Goal: Information Seeking & Learning: Learn about a topic

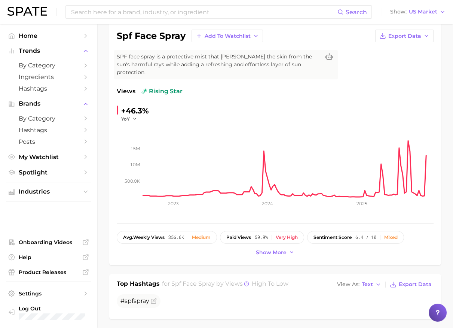
scroll to position [39, 0]
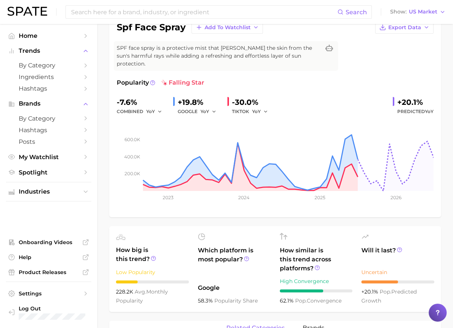
scroll to position [170, 0]
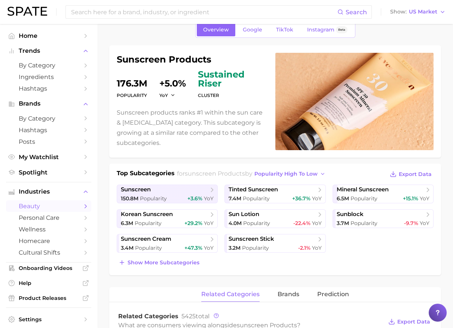
scroll to position [34, 0]
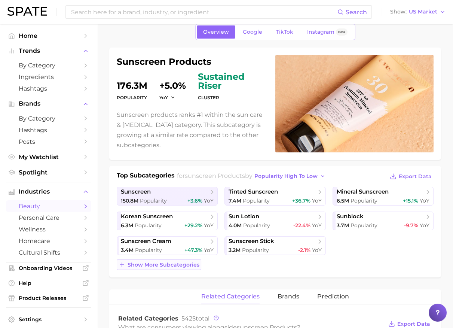
click at [173, 269] on button "Show more subcategories" at bounding box center [159, 264] width 85 height 10
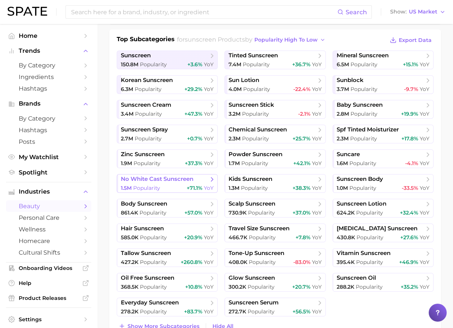
scroll to position [204, 0]
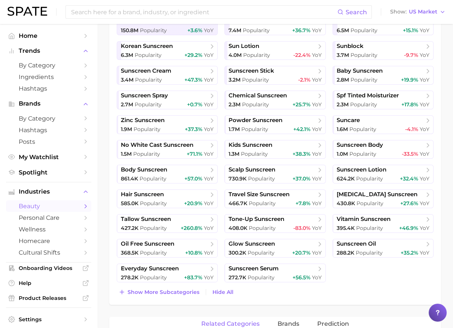
click at [174, 284] on div "Top Subcategories for sunscreen products by popularity high to low Export Data …" at bounding box center [275, 149] width 317 height 296
click at [175, 290] on span "Show more subcategories" at bounding box center [164, 292] width 72 height 6
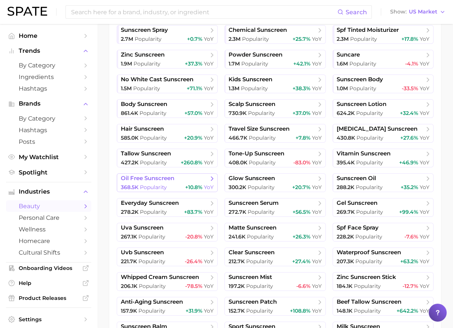
scroll to position [272, 0]
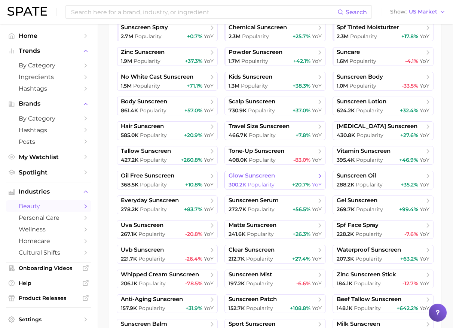
click at [257, 171] on link "glow sunscreen 300.2k Popularity +20.7% YoY" at bounding box center [274, 180] width 101 height 19
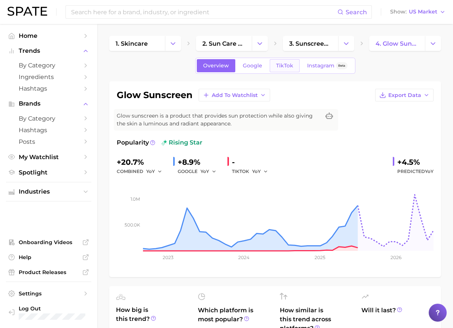
click at [281, 67] on span "TikTok" at bounding box center [284, 65] width 17 height 6
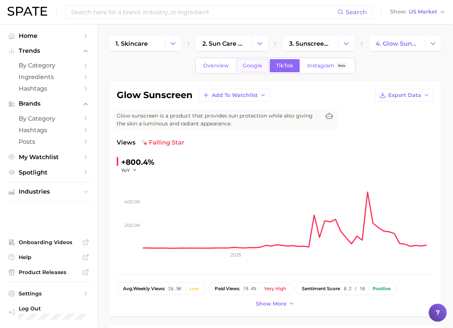
click at [247, 63] on span "Google" at bounding box center [252, 65] width 19 height 6
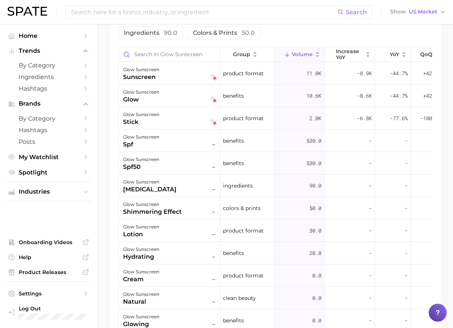
scroll to position [534, 0]
